Goal: Information Seeking & Learning: Understand process/instructions

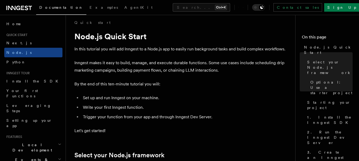
scroll to position [213, 0]
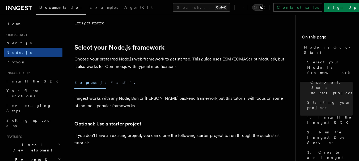
scroll to position [319, 0]
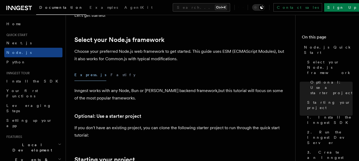
drag, startPoint x: 120, startPoint y: 93, endPoint x: 72, endPoint y: 95, distance: 47.6
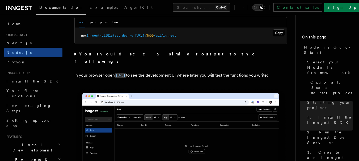
scroll to position [691, 0]
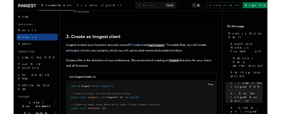
scroll to position [851, 0]
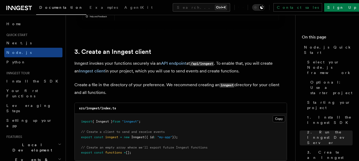
drag, startPoint x: 209, startPoint y: 80, endPoint x: 79, endPoint y: 80, distance: 129.5
copy span "app .use ( "/api/inngest" , serve ({ client : inngest , functions }));"
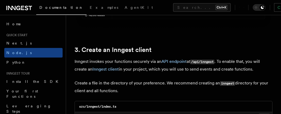
drag, startPoint x: 147, startPoint y: 40, endPoint x: 79, endPoint y: 40, distance: 67.8
drag, startPoint x: 186, startPoint y: 47, endPoint x: 77, endPoint y: 41, distance: 108.9
drag, startPoint x: 87, startPoint y: 39, endPoint x: 198, endPoint y: 34, distance: 110.7
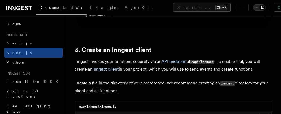
drag, startPoint x: 183, startPoint y: 47, endPoint x: 78, endPoint y: 41, distance: 105.8
drag, startPoint x: 95, startPoint y: 40, endPoint x: 206, endPoint y: 53, distance: 110.8
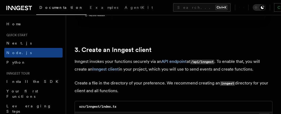
copy code "import { serve } from "inngest/express" ; import { inngest , functions } from "…"
